Goal: Transaction & Acquisition: Purchase product/service

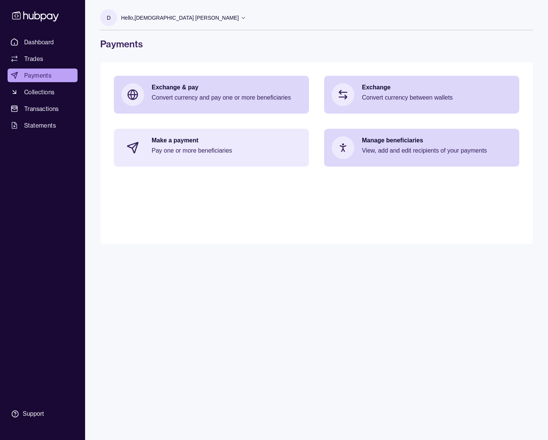
click at [244, 160] on div "Make a payment Pay one or more beneficiaries" at bounding box center [211, 148] width 195 height 38
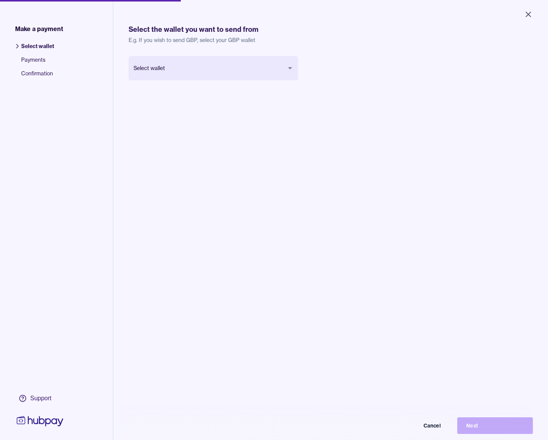
click at [215, 67] on body "Close Make a payment Select wallet Payments Confirmation Support Select the wal…" at bounding box center [274, 220] width 548 height 440
click at [472, 421] on button "Next" at bounding box center [495, 425] width 76 height 17
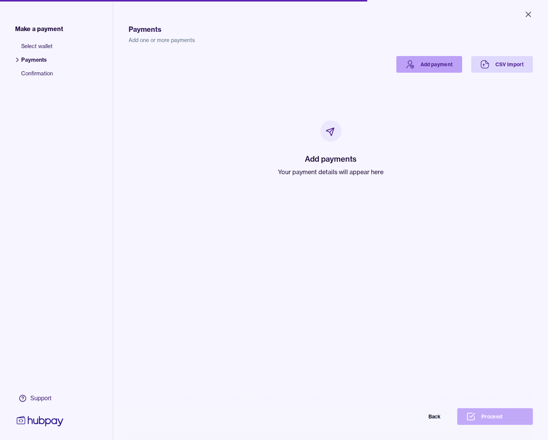
click at [443, 65] on link "Add payment" at bounding box center [430, 64] width 66 height 17
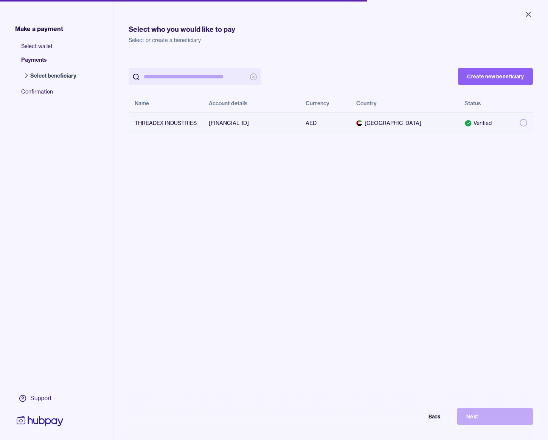
click at [279, 121] on td "[FINANCIAL_ID]" at bounding box center [251, 122] width 97 height 21
click at [483, 412] on button "Next" at bounding box center [495, 416] width 76 height 17
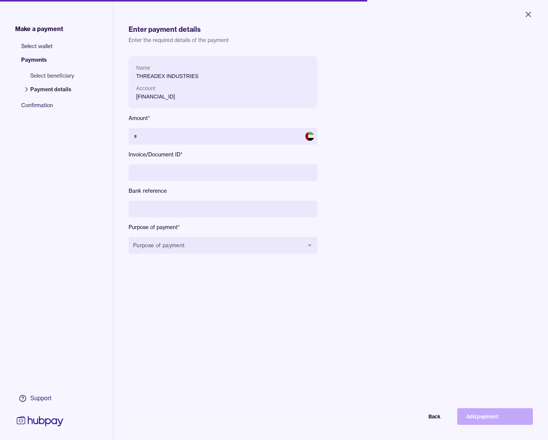
click at [240, 126] on div "Name THREADEX INDUSTRIES Account [FINANCIAL_ID] Amount * Invoice/Document ID * …" at bounding box center [223, 161] width 189 height 210
click at [241, 134] on input "text" at bounding box center [223, 136] width 189 height 17
type input "*******"
click at [224, 172] on input at bounding box center [223, 172] width 189 height 17
type input "******"
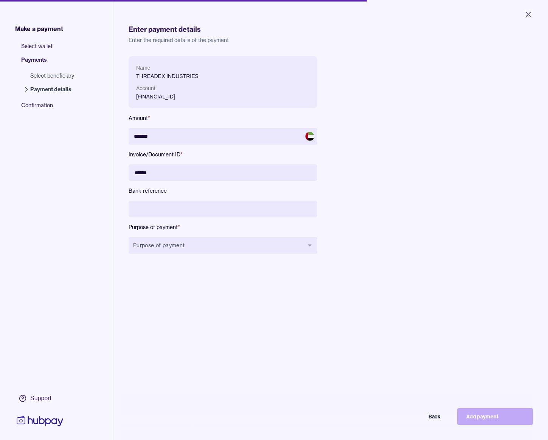
click at [215, 204] on input at bounding box center [223, 209] width 189 height 17
type input "**********"
click at [247, 243] on button "Purpose of payment" at bounding box center [223, 245] width 189 height 17
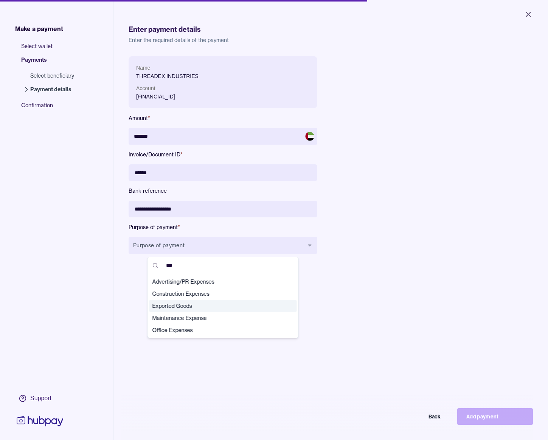
type input "***"
click at [246, 309] on span "Exported Goods" at bounding box center [218, 306] width 132 height 8
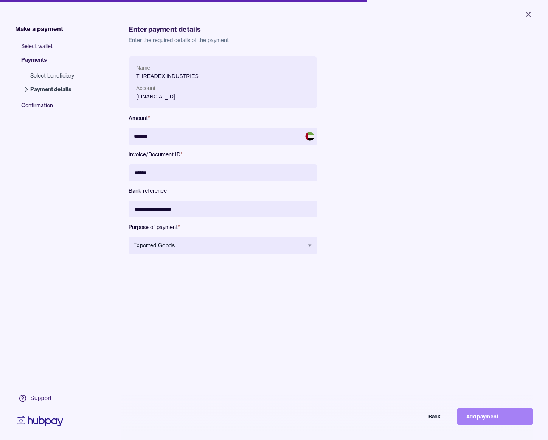
click at [499, 417] on button "Add payment" at bounding box center [495, 416] width 76 height 17
type input "******"
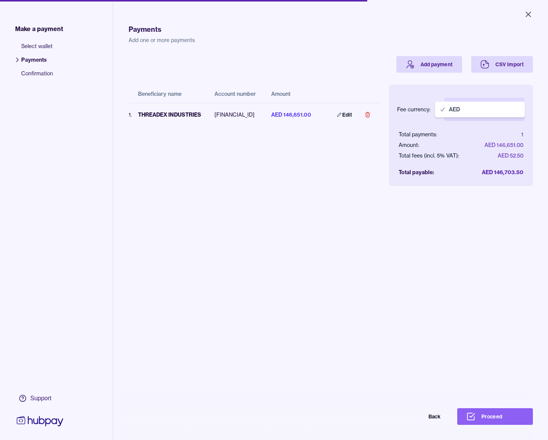
click at [479, 114] on body "Close Make a payment Select wallet Payments Confirmation Support Payments Add o…" at bounding box center [274, 220] width 548 height 440
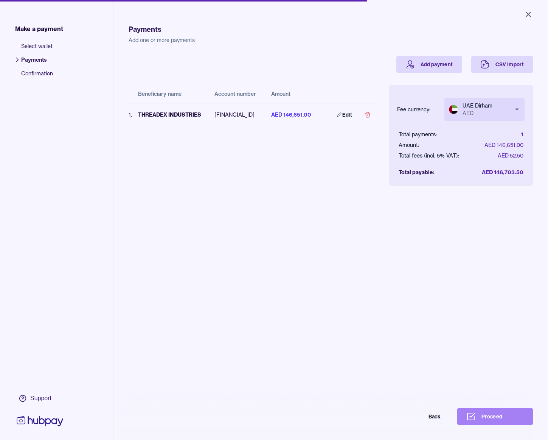
click at [499, 410] on button "Proceed" at bounding box center [495, 416] width 76 height 17
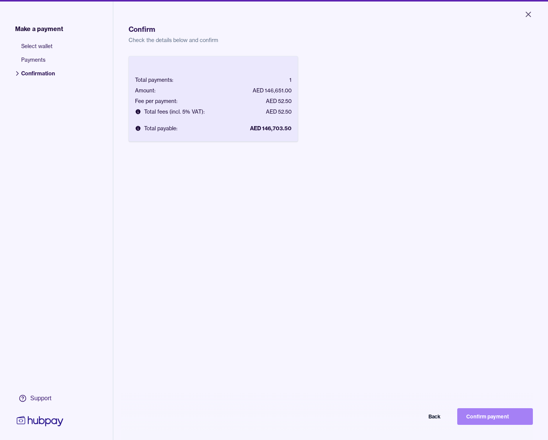
click at [504, 415] on button "Confirm payment" at bounding box center [495, 416] width 76 height 17
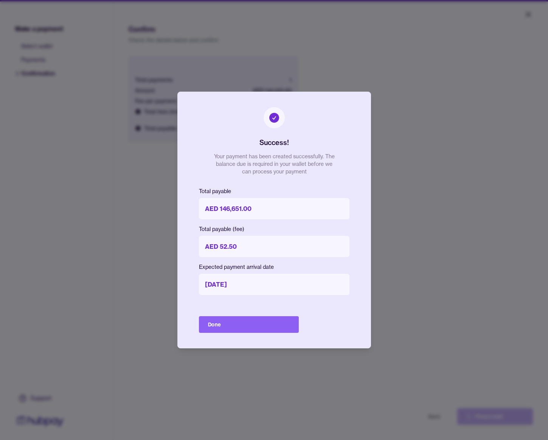
click at [218, 319] on button "Done" at bounding box center [249, 324] width 100 height 17
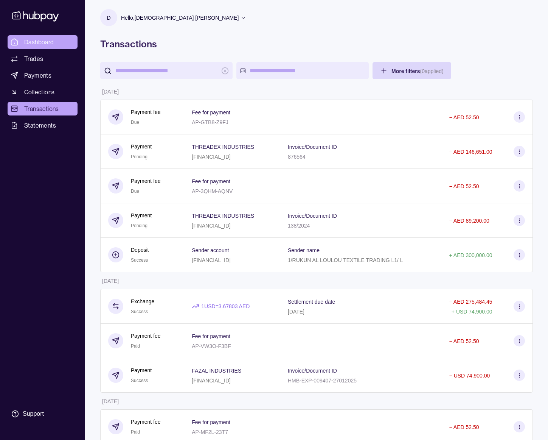
click at [37, 37] on span "Dashboard" at bounding box center [39, 41] width 30 height 9
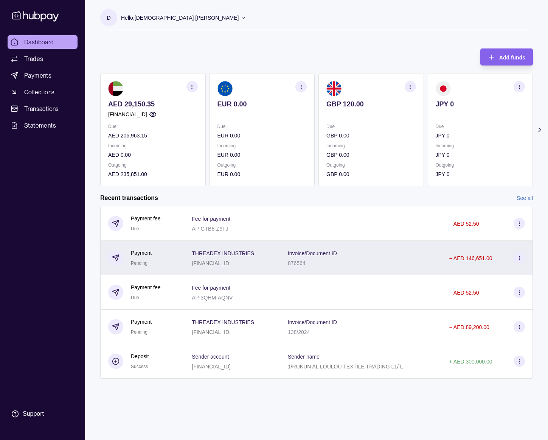
click at [410, 271] on div "Invoice/Document ID 876564" at bounding box center [361, 258] width 162 height 34
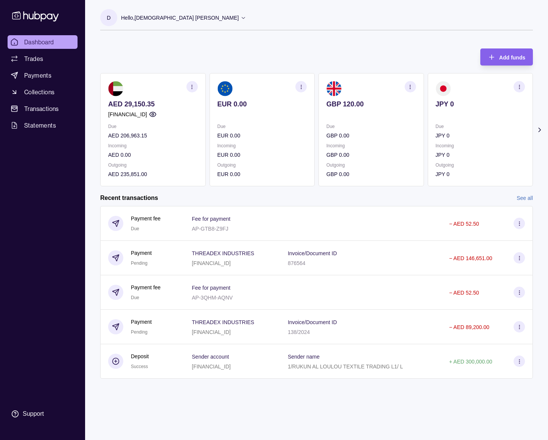
click at [195, 330] on html "Dashboard Trades Payments Collections Transactions Statements Support D Hello, …" at bounding box center [274, 220] width 548 height 440
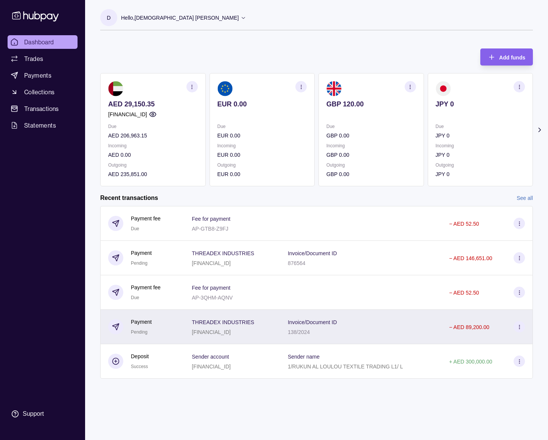
click at [268, 332] on div "THREADEX INDUSTRIES [FINANCIAL_ID]" at bounding box center [232, 326] width 81 height 19
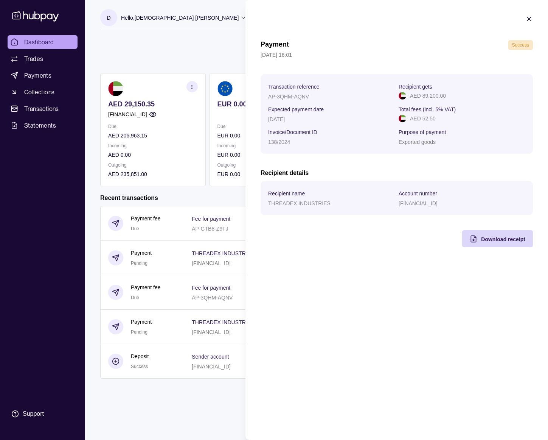
click at [527, 17] on icon "button" at bounding box center [530, 19] width 8 height 8
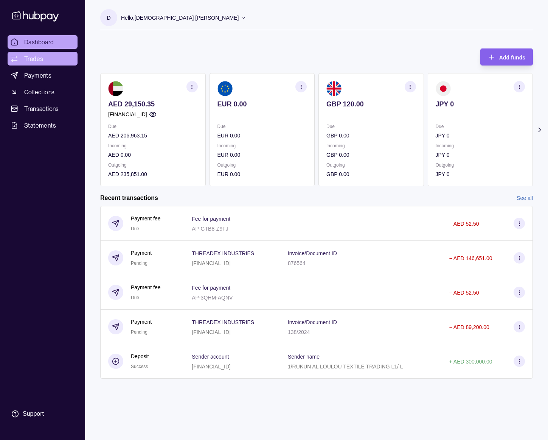
click at [43, 62] on link "Trades" at bounding box center [43, 59] width 70 height 14
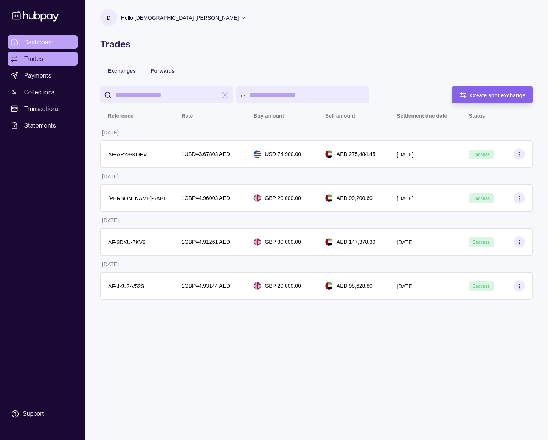
click at [45, 42] on span "Dashboard" at bounding box center [39, 41] width 30 height 9
